Goal: Task Accomplishment & Management: Manage account settings

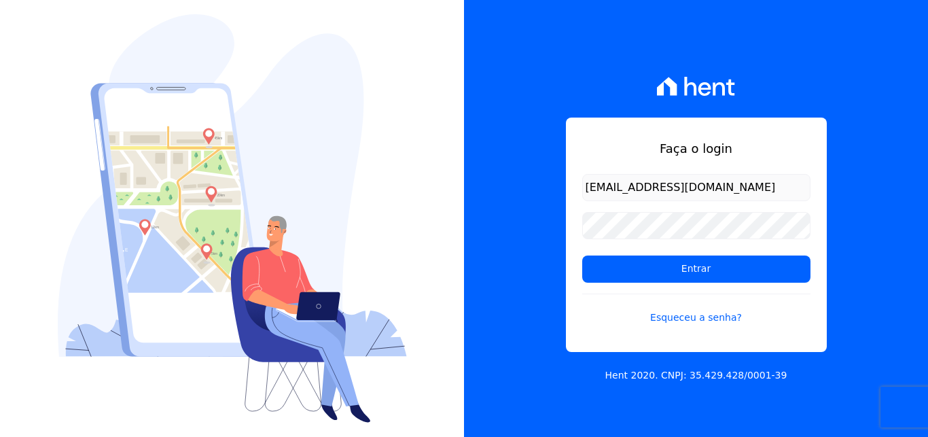
type input "[EMAIL_ADDRESS][DOMAIN_NAME]"
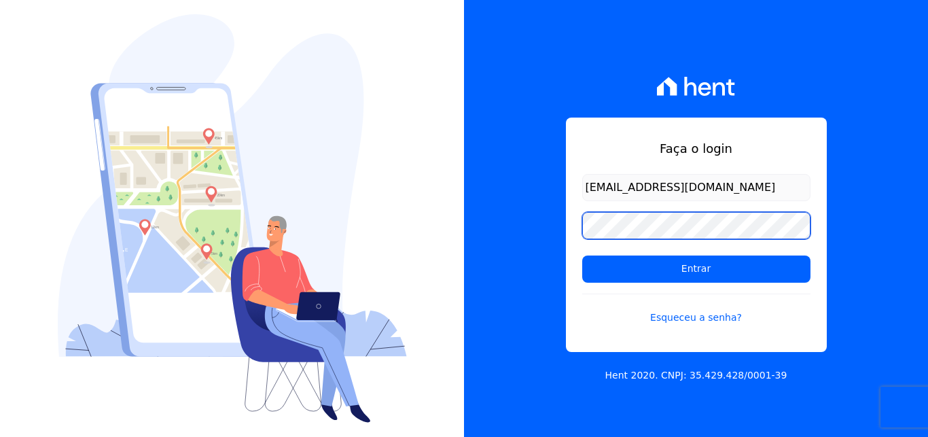
click at [582, 255] on input "Entrar" at bounding box center [696, 268] width 228 height 27
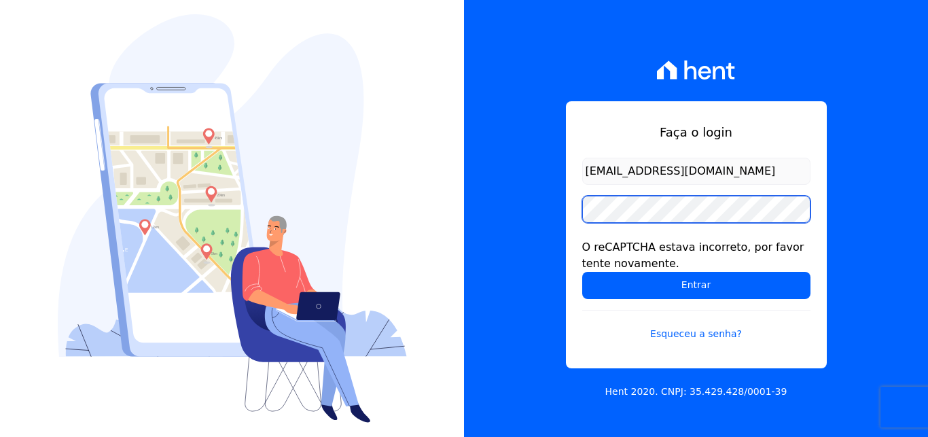
click at [582, 272] on input "Entrar" at bounding box center [696, 285] width 228 height 27
